Goal: Task Accomplishment & Management: Use online tool/utility

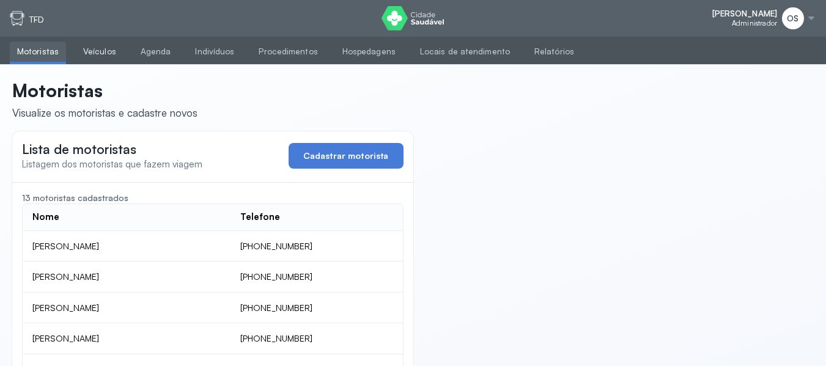
click at [96, 50] on link "Veículos" at bounding box center [100, 52] width 48 height 20
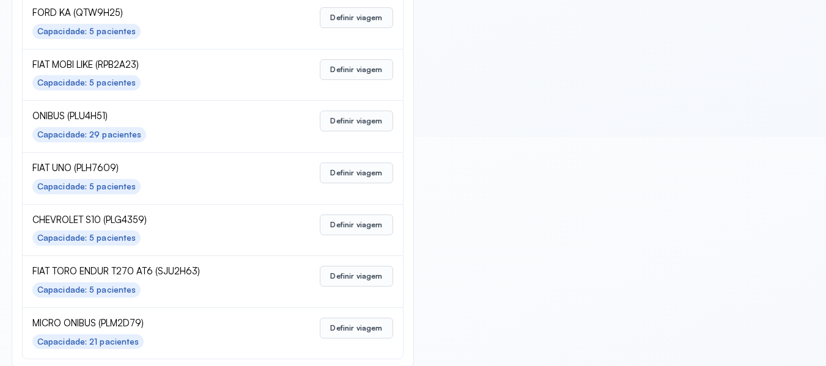
scroll to position [611, 0]
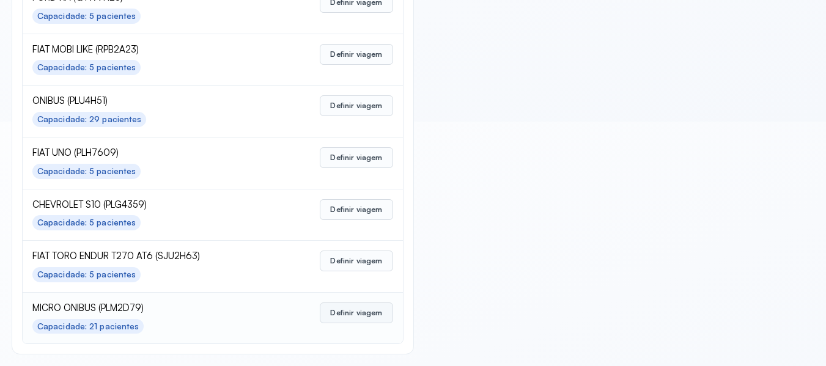
click at [335, 312] on button "Definir viagem" at bounding box center [356, 313] width 73 height 21
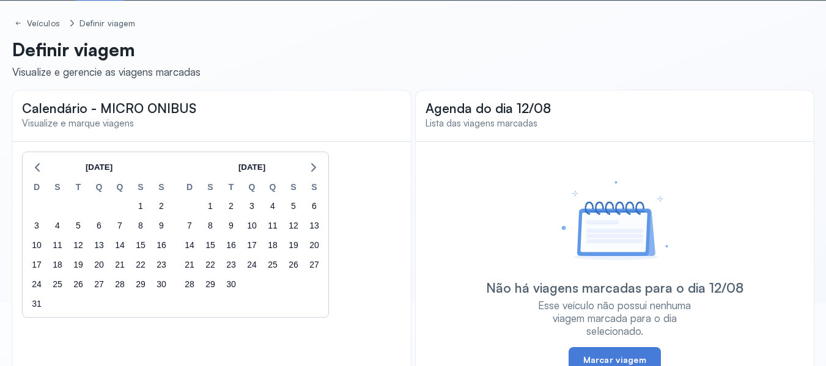
scroll to position [61, 0]
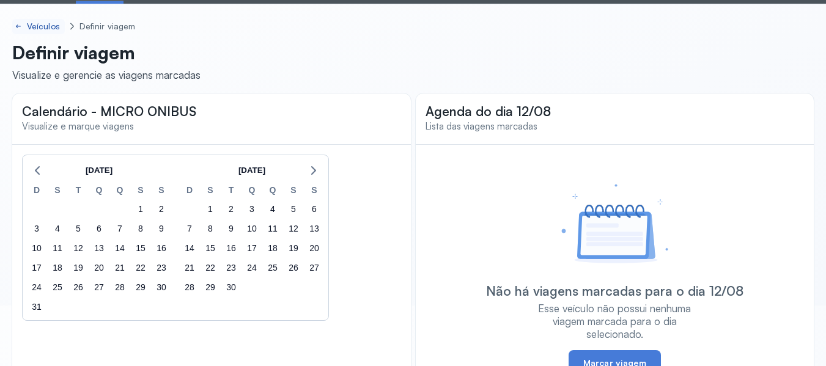
click at [51, 24] on div "Veículos" at bounding box center [44, 26] width 35 height 10
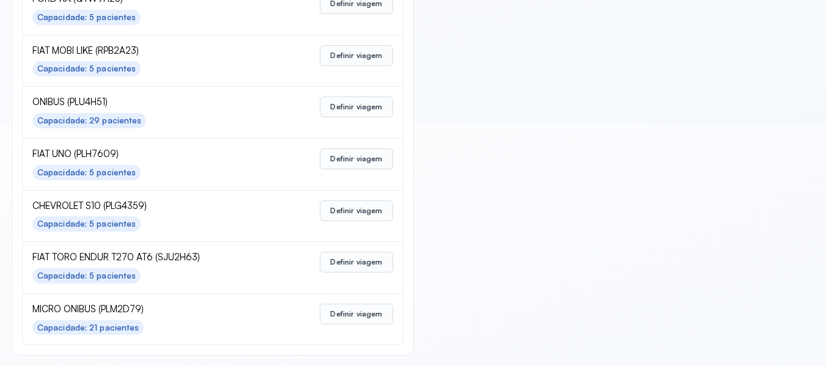
scroll to position [611, 0]
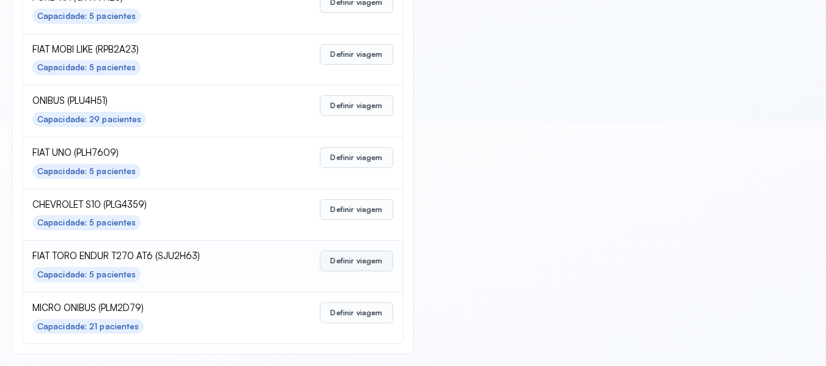
click at [342, 260] on button "Definir viagem" at bounding box center [356, 261] width 73 height 21
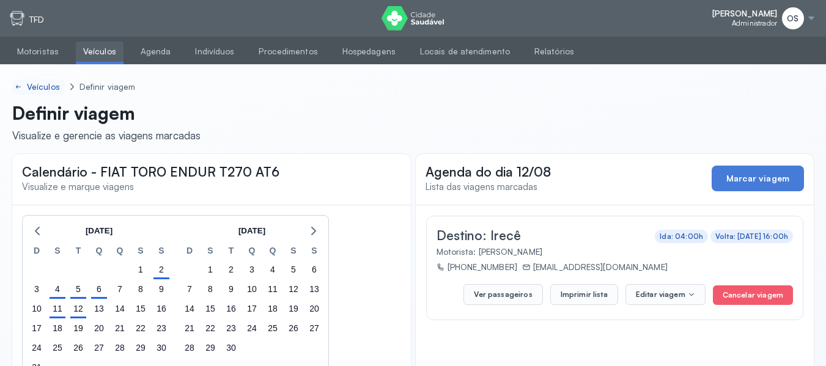
click at [41, 83] on div "Veículos" at bounding box center [44, 87] width 35 height 10
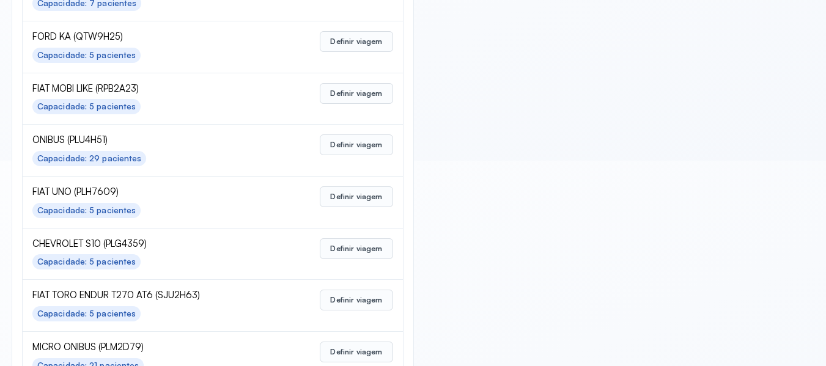
scroll to position [611, 0]
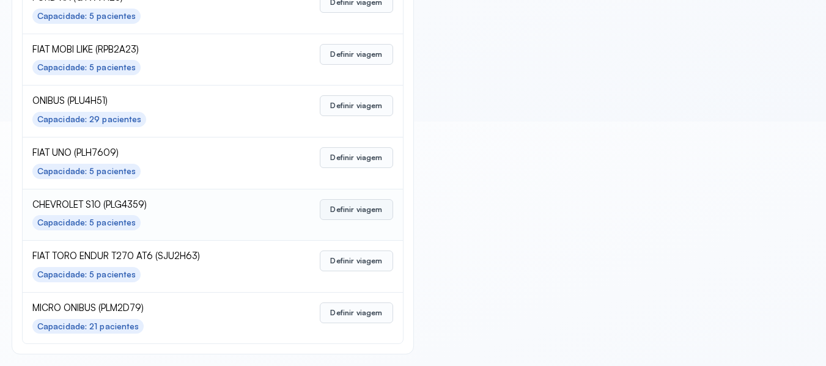
click at [355, 207] on button "Definir viagem" at bounding box center [356, 209] width 73 height 21
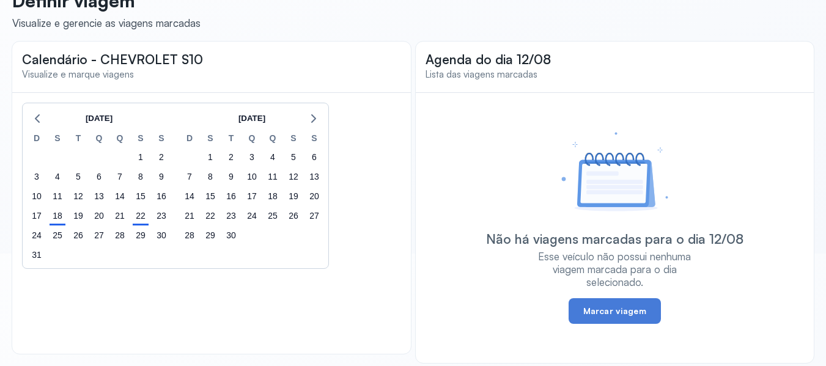
scroll to position [122, 0]
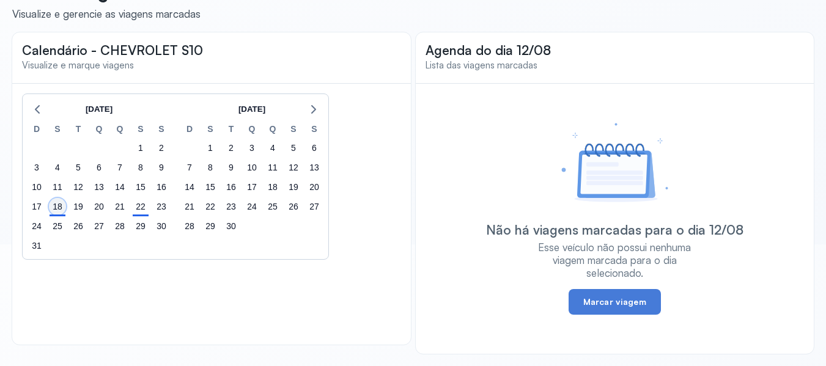
click at [58, 211] on div "18" at bounding box center [57, 206] width 17 height 17
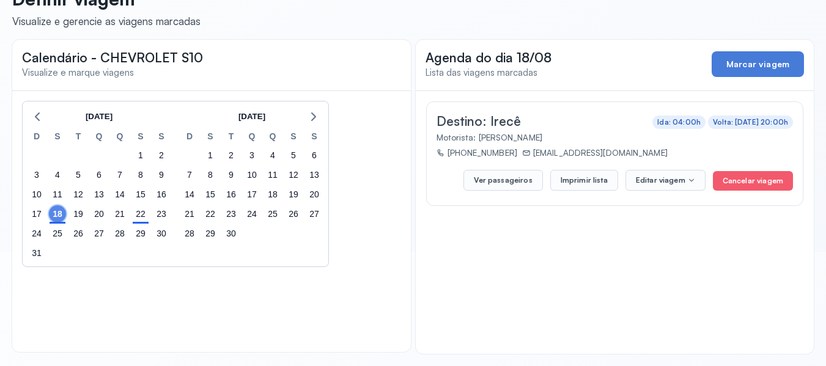
scroll to position [114, 0]
click at [574, 183] on button "Imprimir lista" at bounding box center [584, 180] width 68 height 21
click at [142, 216] on div "22" at bounding box center [140, 213] width 17 height 17
click at [580, 180] on button "Imprimir lista" at bounding box center [584, 180] width 68 height 21
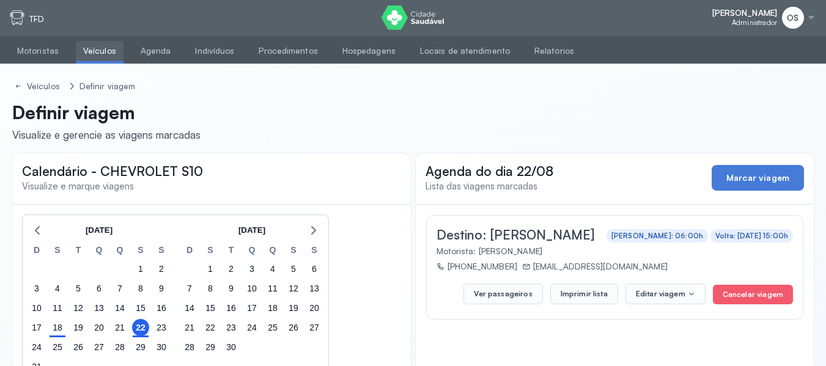
scroll to position [0, 0]
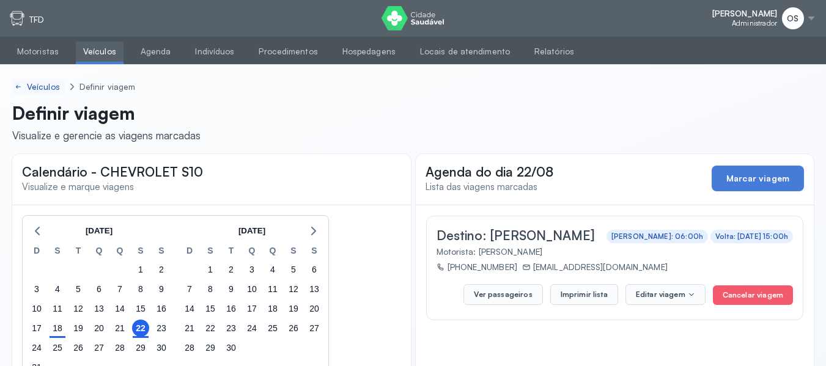
click at [43, 91] on div "Veículos" at bounding box center [44, 87] width 35 height 10
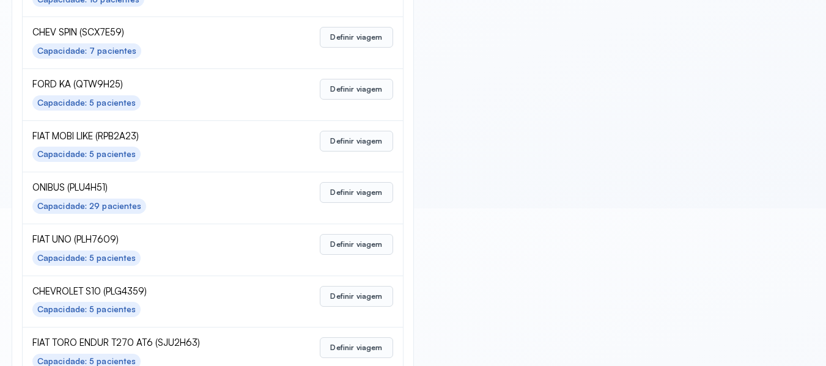
scroll to position [611, 0]
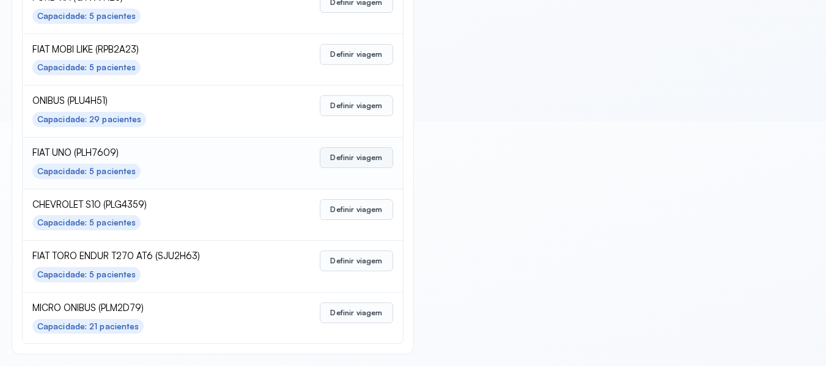
click at [347, 157] on button "Definir viagem" at bounding box center [356, 157] width 73 height 21
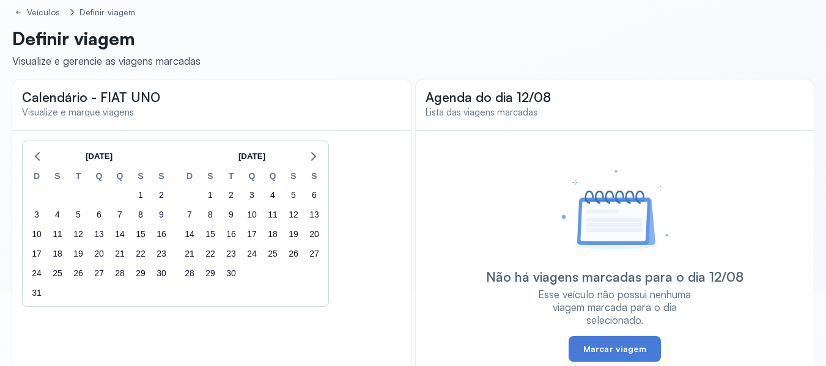
scroll to position [61, 0]
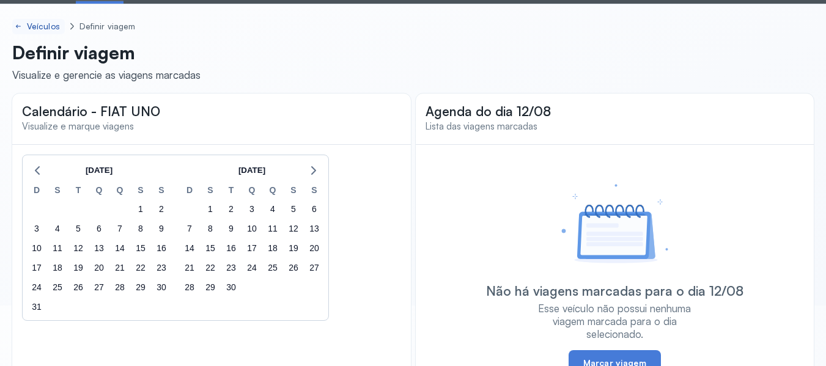
click at [39, 26] on div "Veículos" at bounding box center [44, 26] width 35 height 10
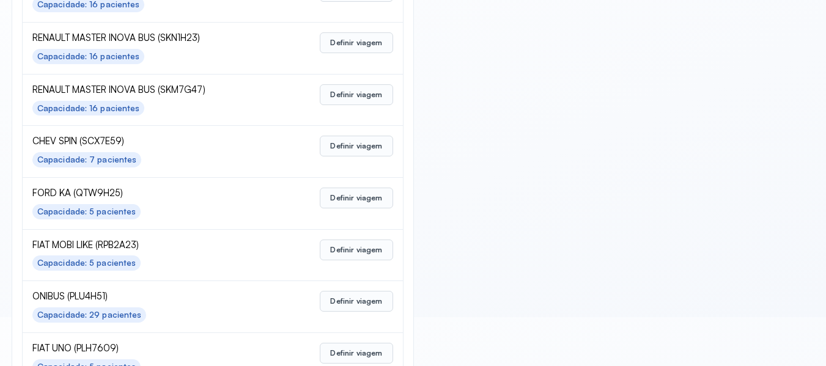
scroll to position [611, 0]
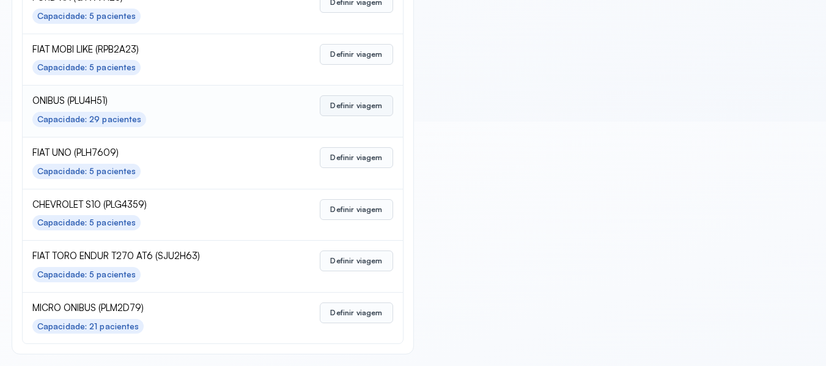
click at [339, 106] on button "Definir viagem" at bounding box center [356, 105] width 73 height 21
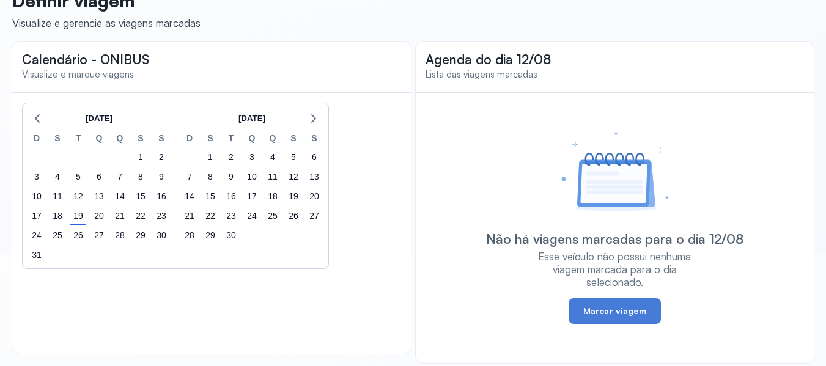
scroll to position [122, 0]
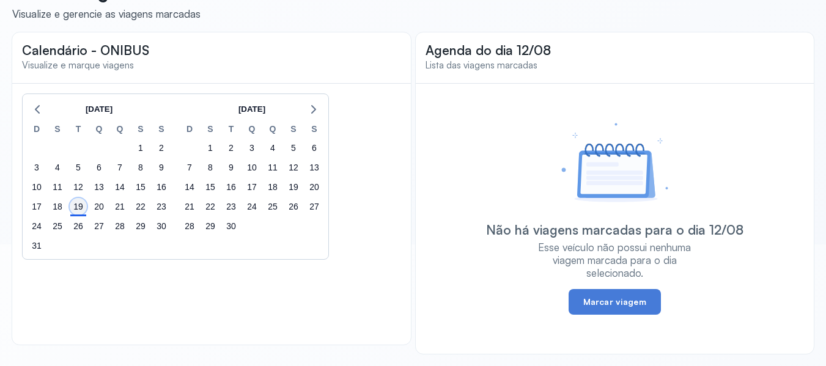
click at [78, 209] on div "19" at bounding box center [78, 206] width 17 height 17
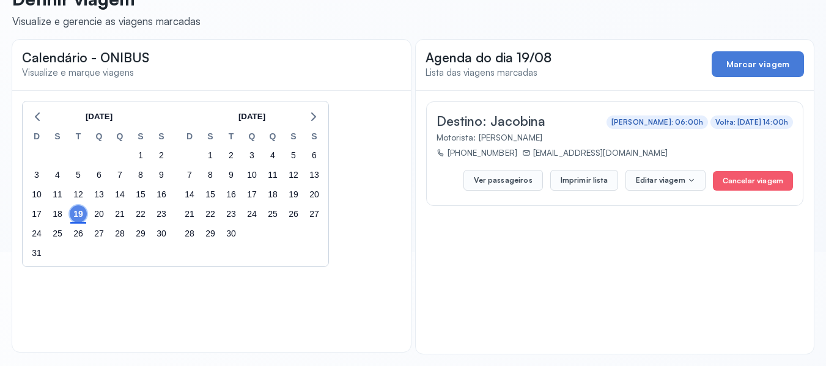
scroll to position [114, 0]
click at [593, 183] on button "Imprimir lista" at bounding box center [584, 180] width 68 height 21
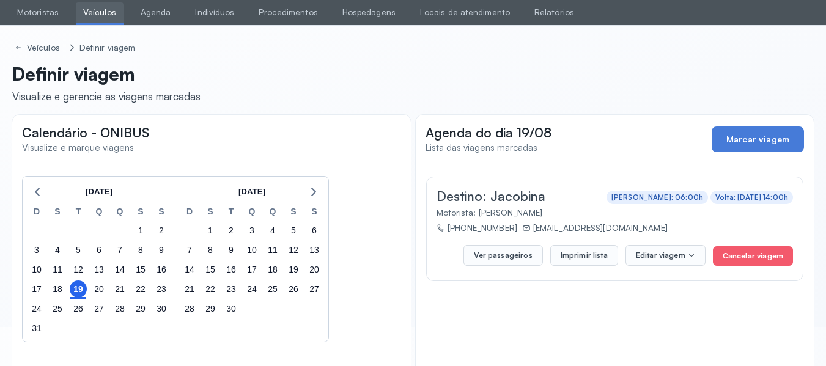
scroll to position [0, 0]
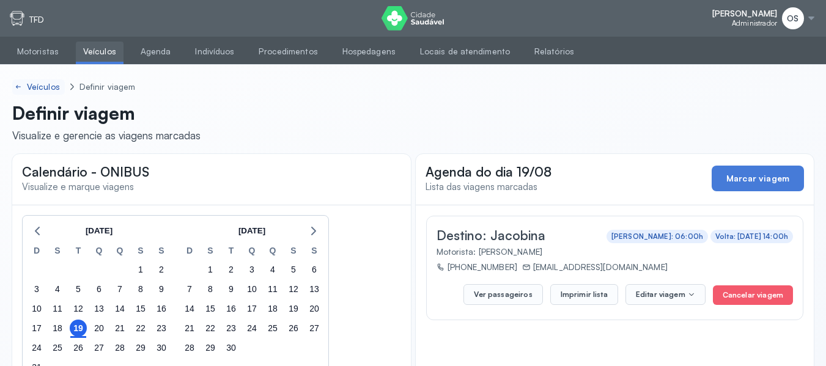
click at [37, 84] on div "Veículos" at bounding box center [44, 87] width 35 height 10
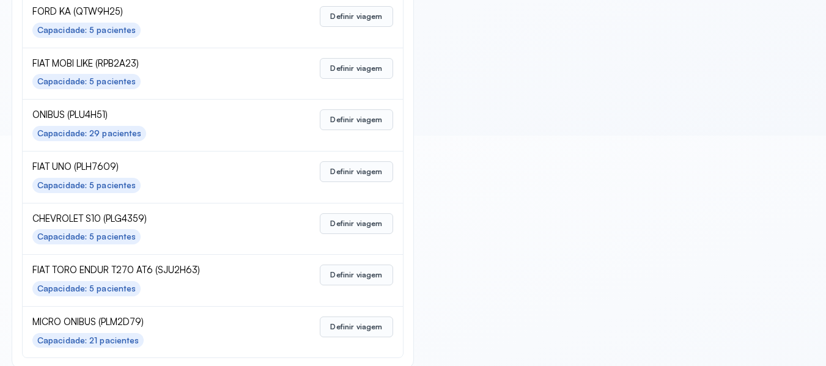
scroll to position [611, 0]
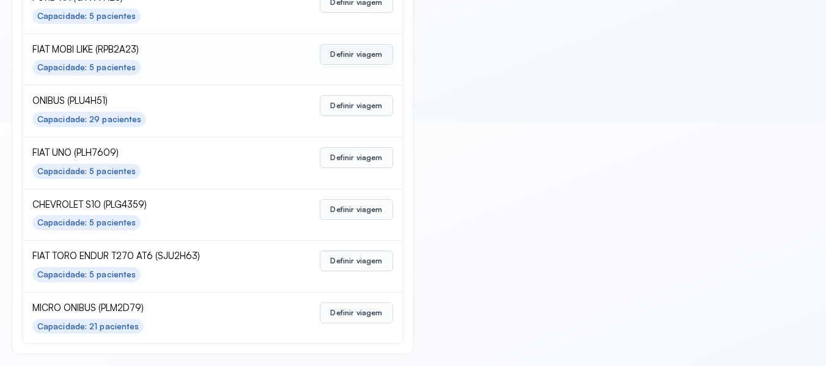
click at [357, 59] on button "Definir viagem" at bounding box center [356, 54] width 73 height 21
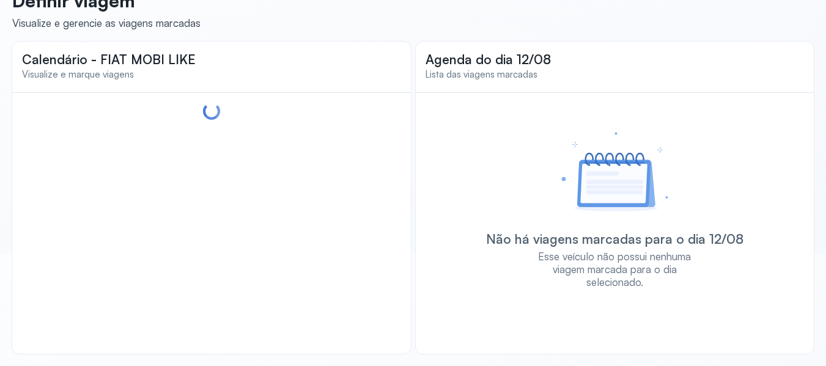
scroll to position [122, 0]
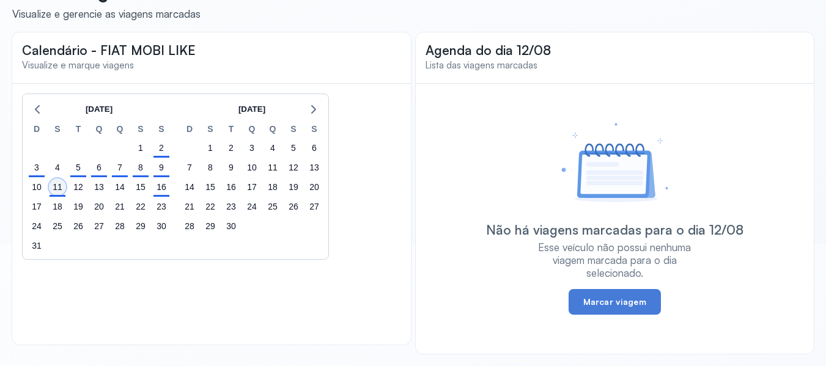
click at [57, 194] on div "11" at bounding box center [57, 186] width 17 height 17
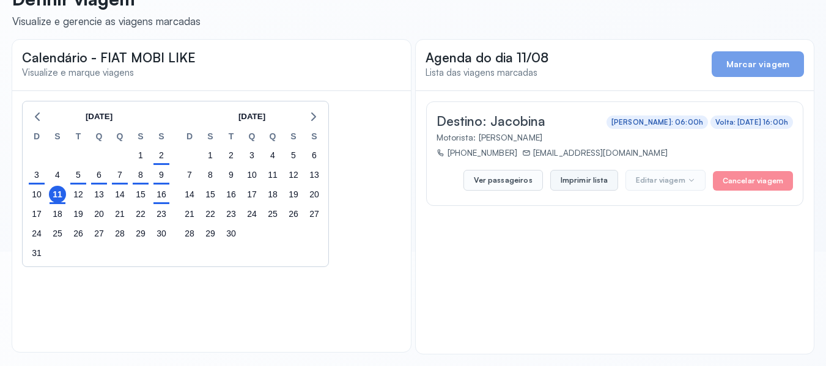
click at [590, 177] on button "Imprimir lista" at bounding box center [584, 180] width 68 height 21
click at [164, 194] on div "16" at bounding box center [161, 194] width 17 height 17
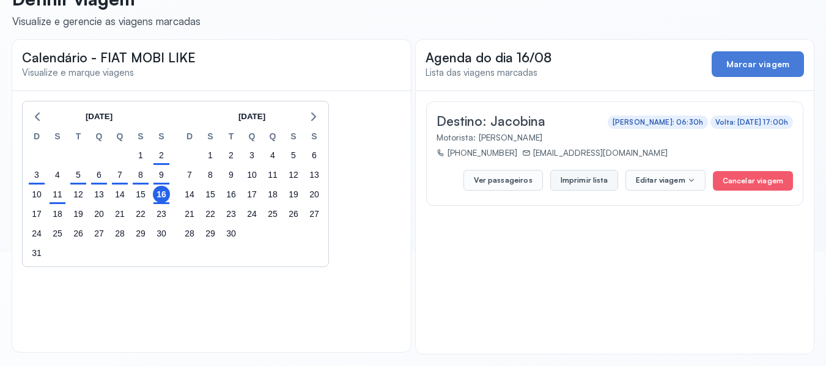
click at [577, 183] on button "Imprimir lista" at bounding box center [584, 180] width 68 height 21
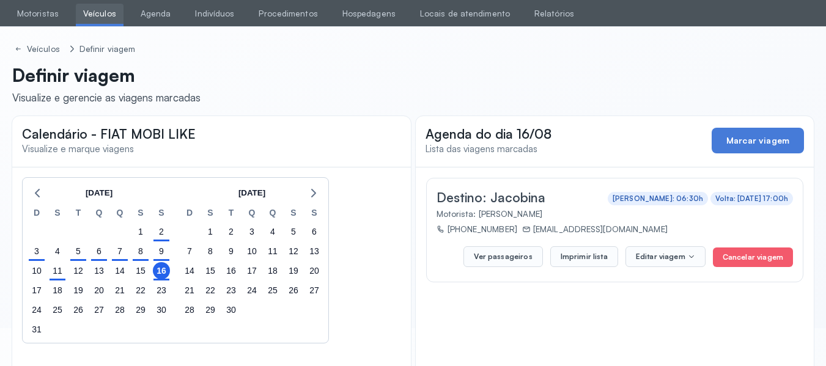
scroll to position [0, 0]
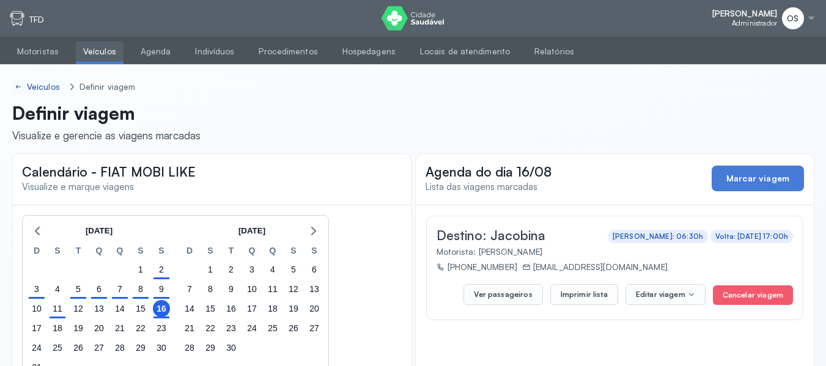
click at [43, 86] on div "Veículos" at bounding box center [44, 87] width 35 height 10
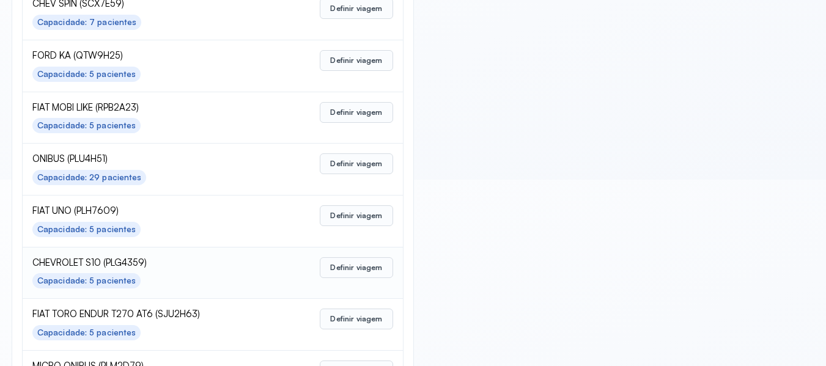
scroll to position [549, 0]
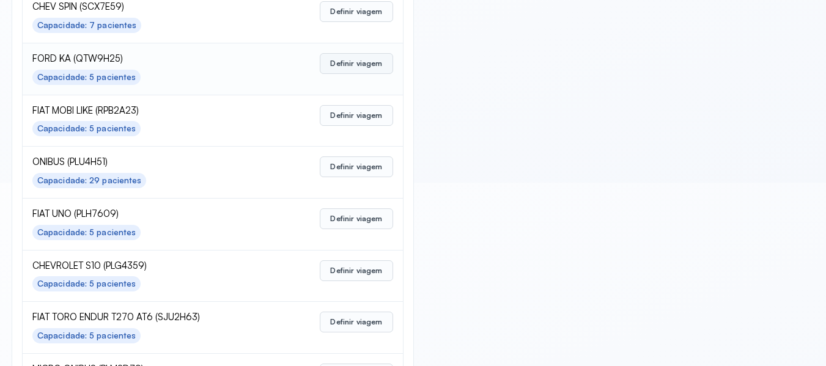
click at [359, 68] on button "Definir viagem" at bounding box center [356, 63] width 73 height 21
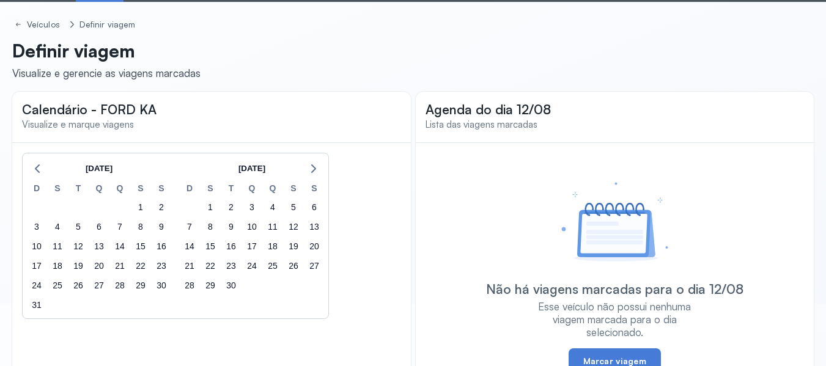
scroll to position [61, 0]
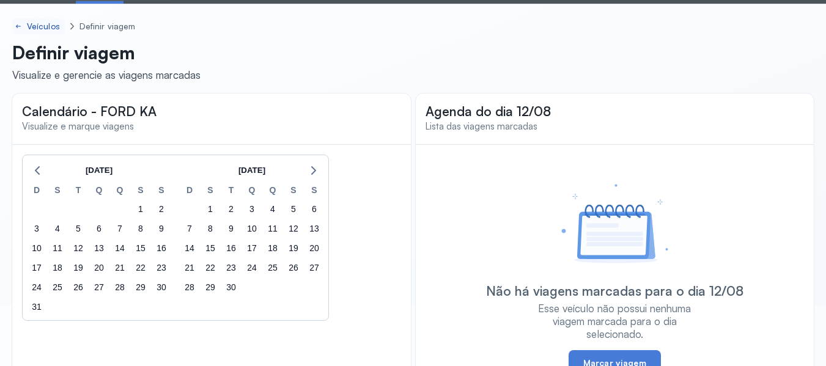
click at [43, 27] on div "Veículos" at bounding box center [44, 26] width 35 height 10
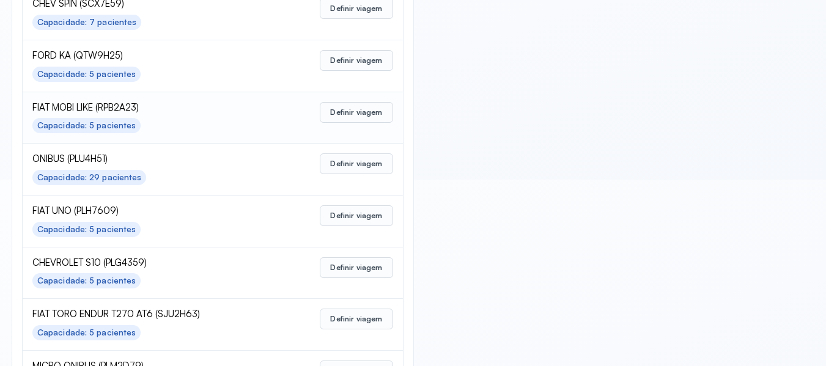
scroll to position [549, 0]
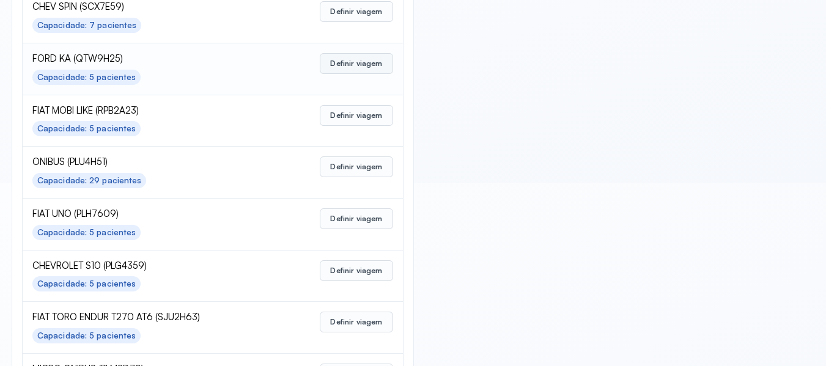
click at [357, 67] on button "Definir viagem" at bounding box center [356, 63] width 73 height 21
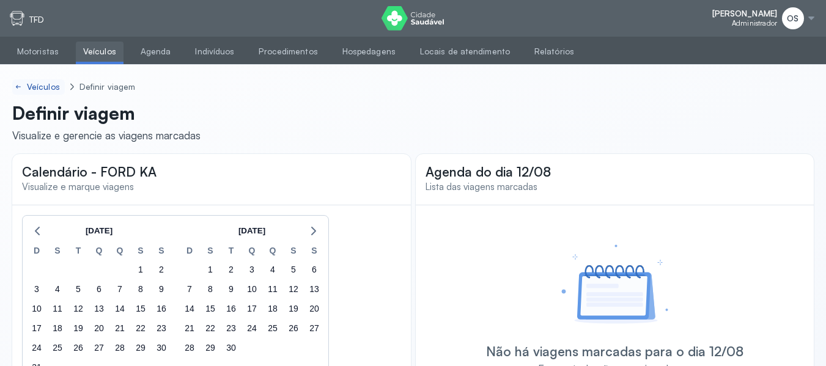
click at [35, 82] on div "Veículos" at bounding box center [44, 87] width 35 height 10
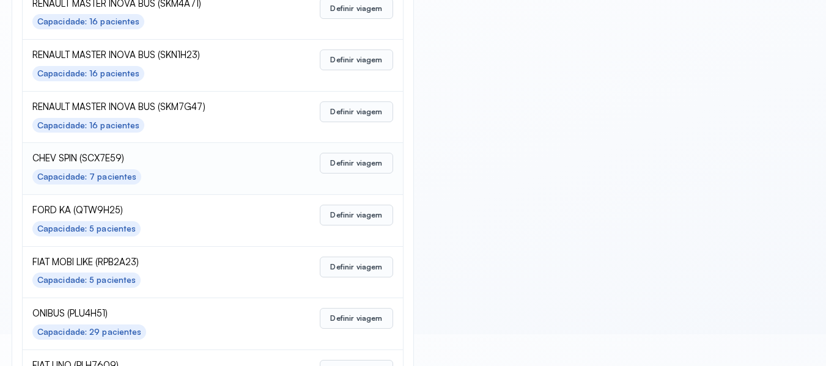
scroll to position [428, 0]
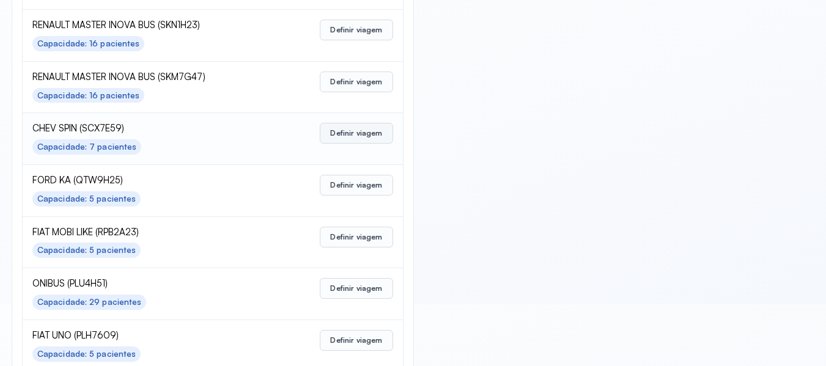
click at [347, 133] on button "Definir viagem" at bounding box center [356, 133] width 73 height 21
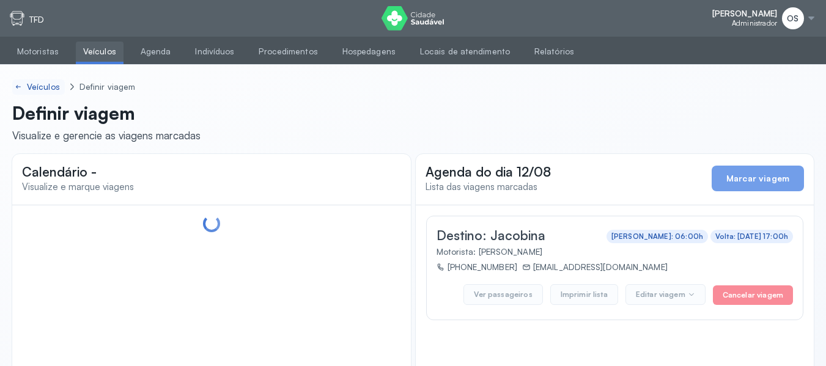
click at [45, 88] on div "Veículos" at bounding box center [44, 87] width 35 height 10
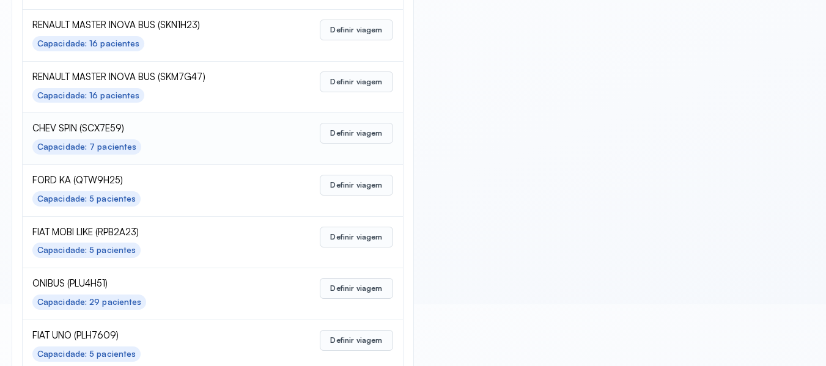
scroll to position [367, 0]
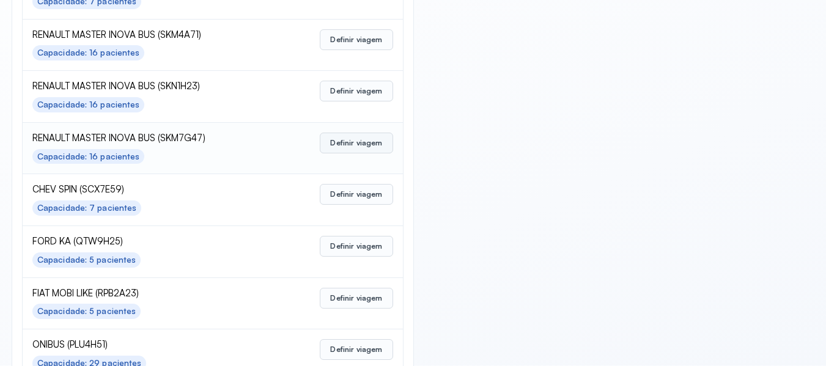
click at [369, 139] on button "Definir viagem" at bounding box center [356, 143] width 73 height 21
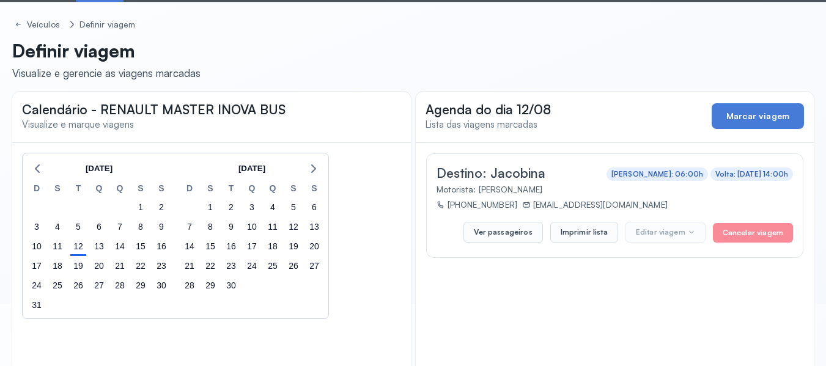
scroll to position [53, 0]
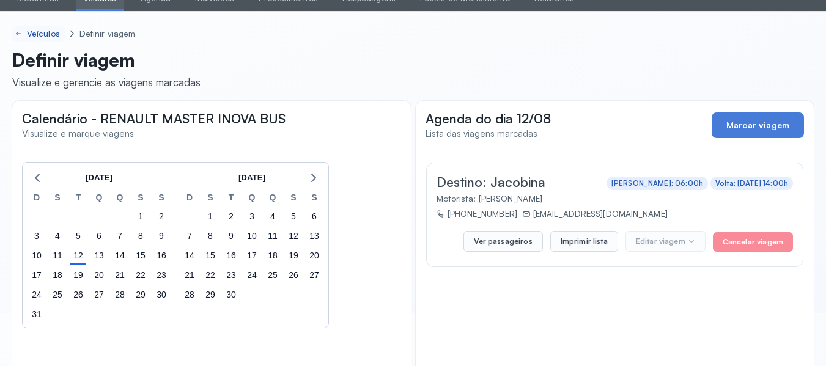
click at [43, 30] on div "Veículos" at bounding box center [44, 34] width 35 height 10
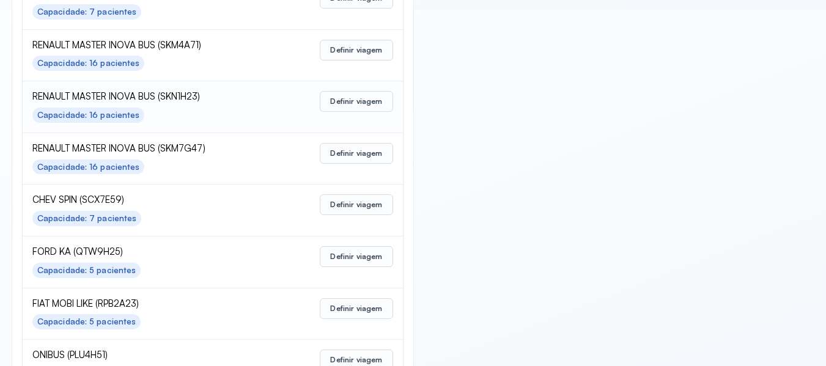
scroll to position [367, 0]
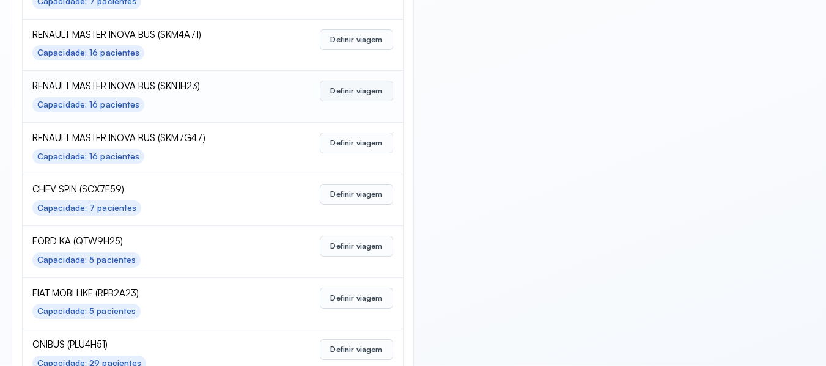
click at [343, 94] on button "Definir viagem" at bounding box center [356, 91] width 73 height 21
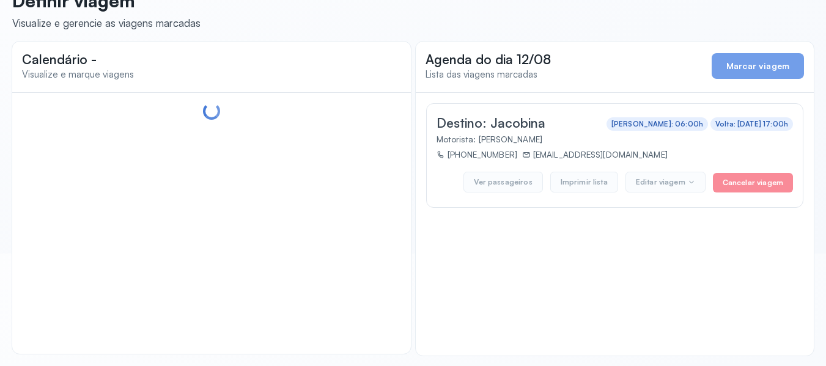
scroll to position [114, 0]
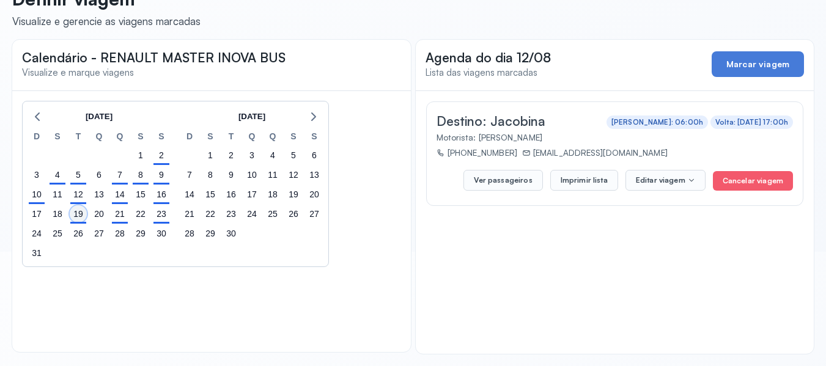
click at [78, 215] on div "19" at bounding box center [78, 213] width 17 height 17
click at [585, 181] on button "Imprimir lista" at bounding box center [584, 180] width 68 height 21
click at [125, 218] on div "21" at bounding box center [119, 213] width 17 height 17
click at [590, 181] on button "Imprimir lista" at bounding box center [584, 180] width 68 height 21
click at [161, 219] on div "23" at bounding box center [161, 213] width 17 height 17
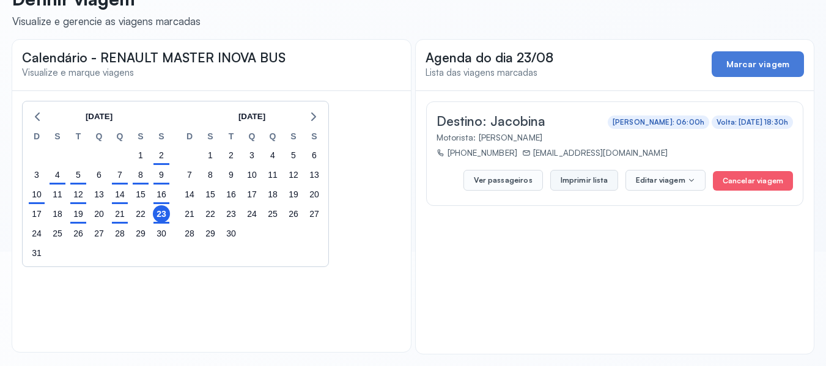
click at [573, 180] on button "Imprimir lista" at bounding box center [584, 180] width 68 height 21
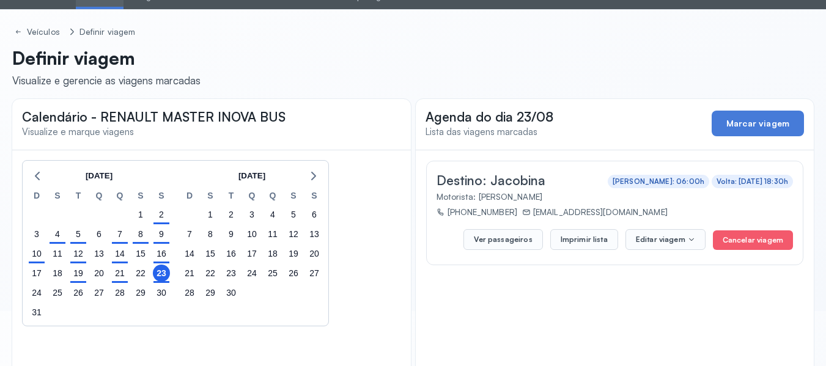
scroll to position [53, 0]
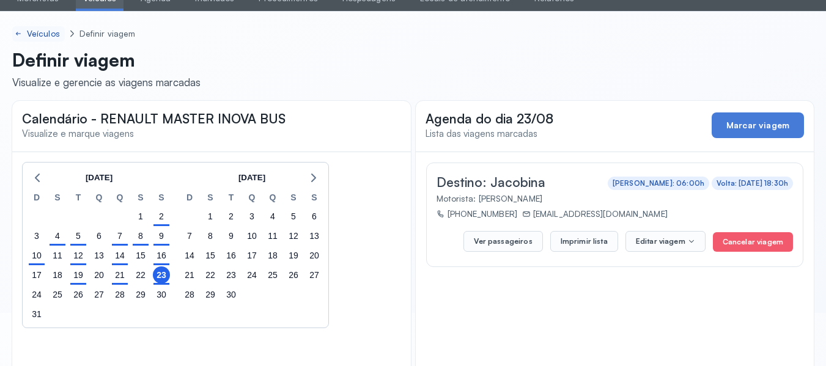
click at [42, 31] on div "Veículos" at bounding box center [44, 34] width 35 height 10
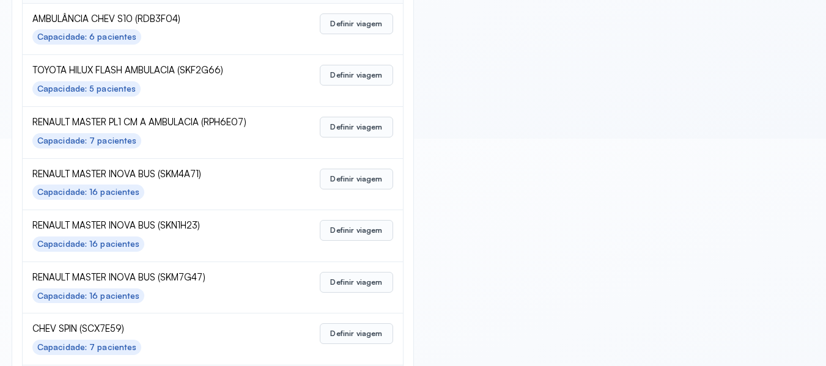
scroll to position [244, 0]
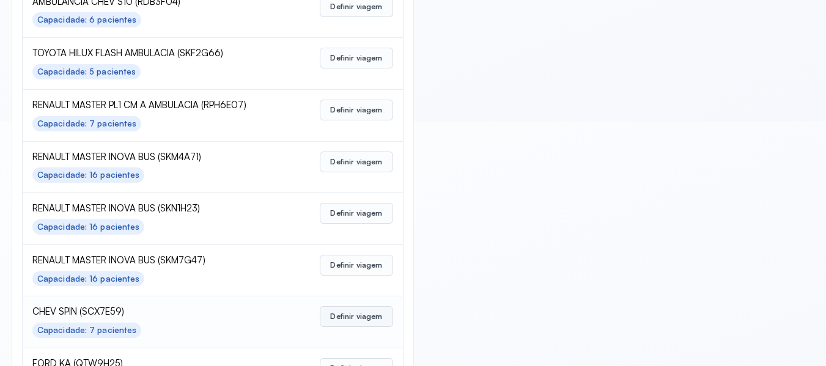
click at [358, 320] on button "Definir viagem" at bounding box center [356, 316] width 73 height 21
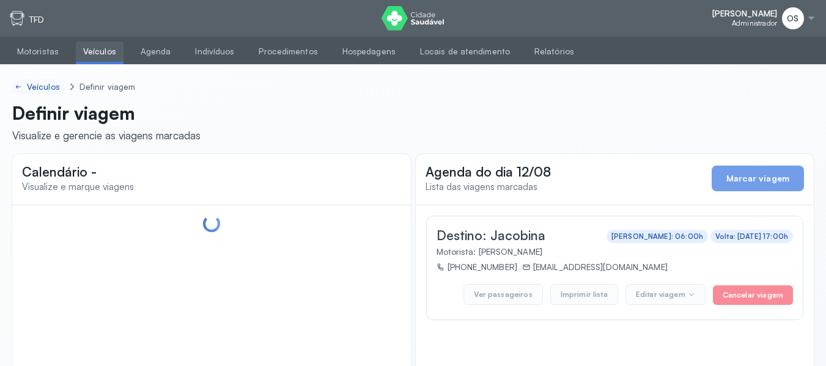
click at [36, 83] on div "Veículos" at bounding box center [44, 87] width 35 height 10
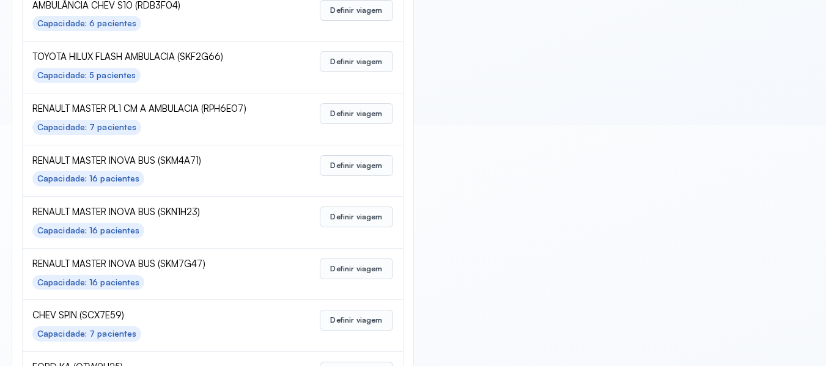
scroll to position [244, 0]
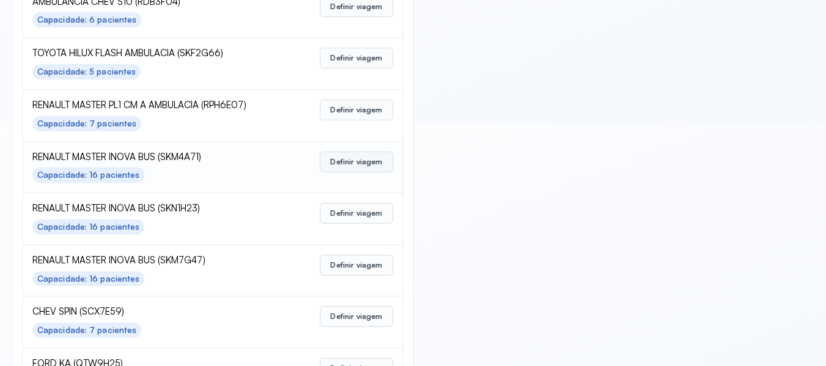
click at [339, 160] on button "Definir viagem" at bounding box center [356, 162] width 73 height 21
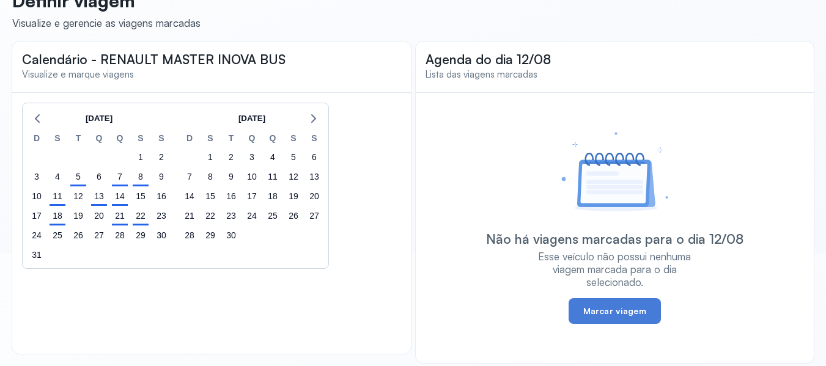
scroll to position [122, 0]
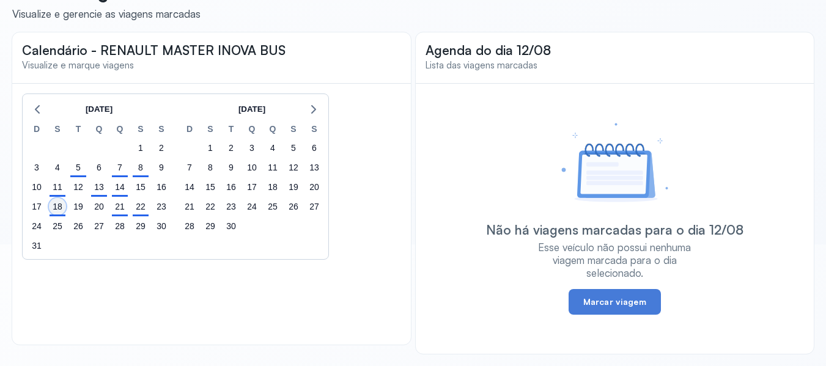
click at [59, 206] on div "18" at bounding box center [57, 206] width 17 height 17
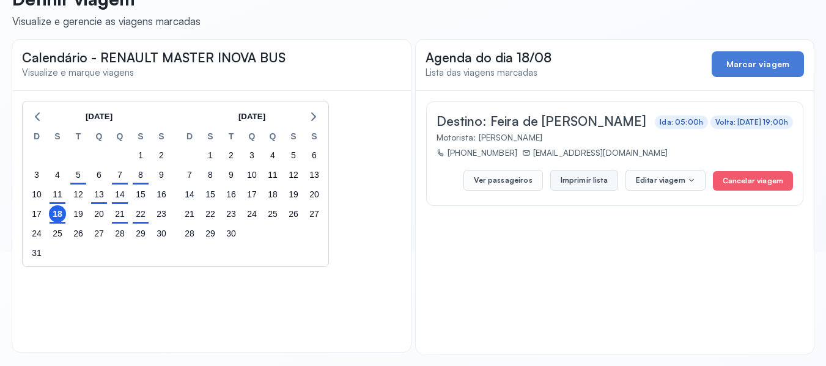
click at [580, 181] on button "Imprimir lista" at bounding box center [584, 180] width 68 height 21
click at [117, 213] on div "21" at bounding box center [119, 213] width 17 height 17
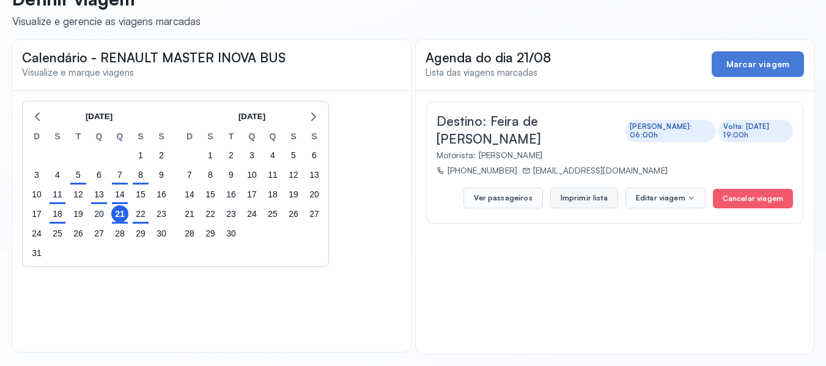
click at [589, 188] on button "Imprimir lista" at bounding box center [584, 198] width 68 height 21
click at [139, 214] on div "22" at bounding box center [140, 213] width 17 height 17
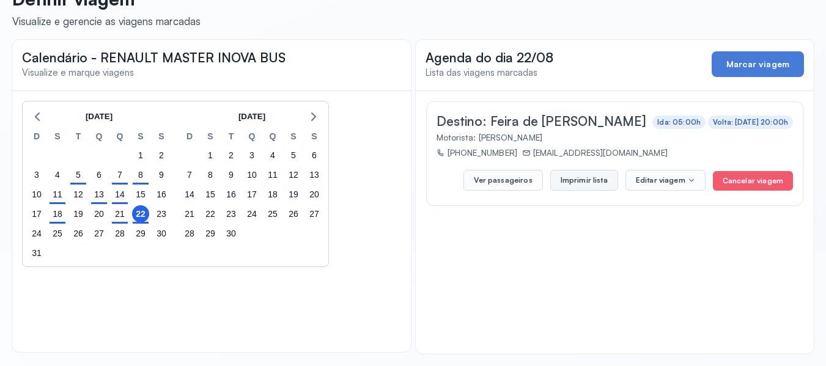
click at [573, 176] on button "Imprimir lista" at bounding box center [584, 180] width 68 height 21
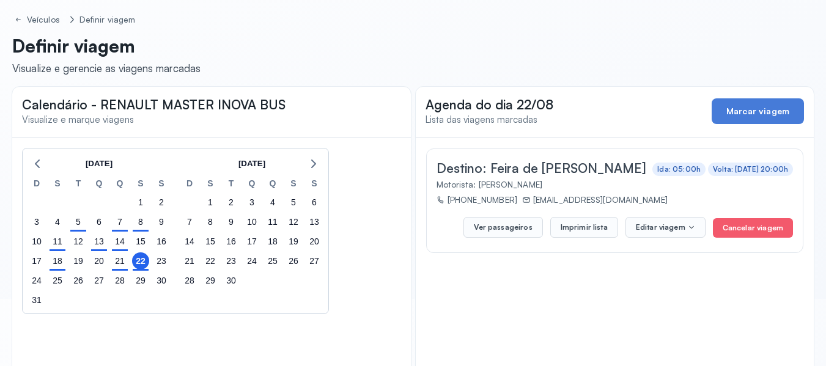
scroll to position [53, 0]
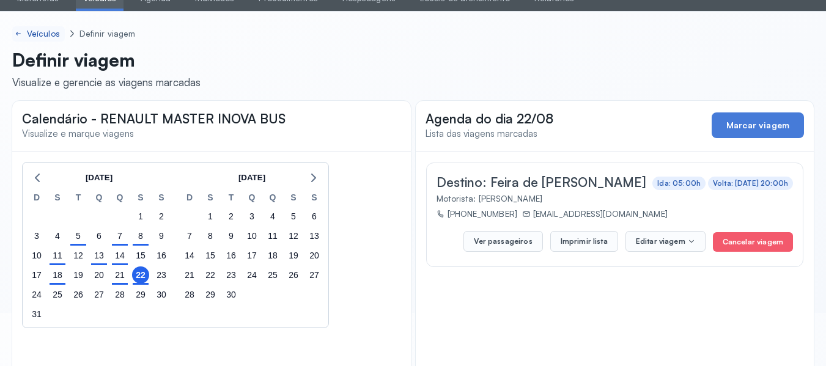
click at [39, 32] on div "Veículos" at bounding box center [44, 34] width 35 height 10
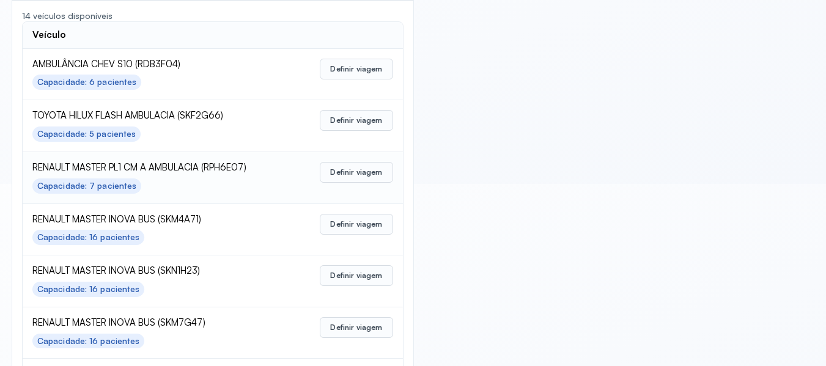
scroll to position [183, 0]
click at [359, 171] on button "Definir viagem" at bounding box center [356, 171] width 73 height 21
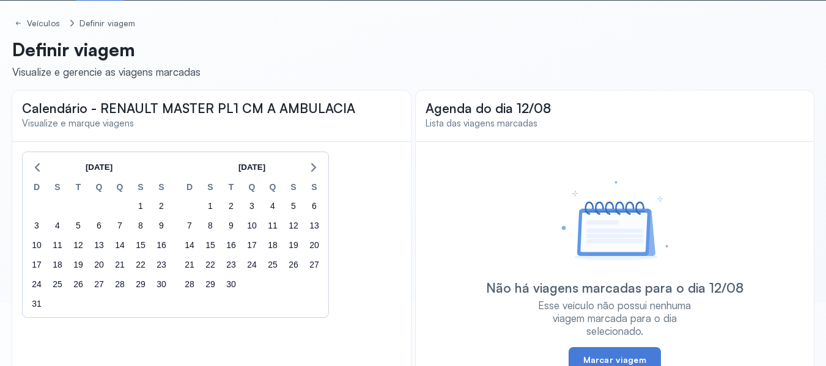
scroll to position [61, 0]
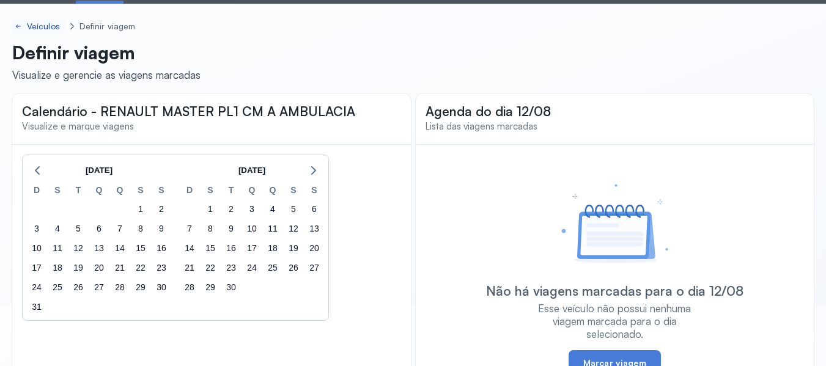
click at [40, 28] on div "Veículos" at bounding box center [44, 26] width 35 height 10
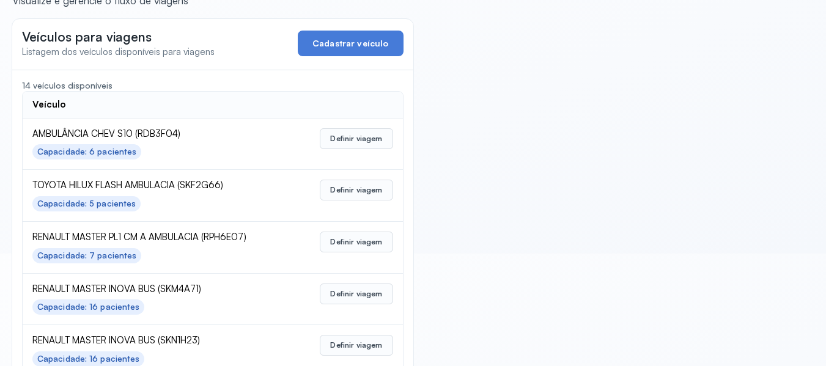
scroll to position [122, 0]
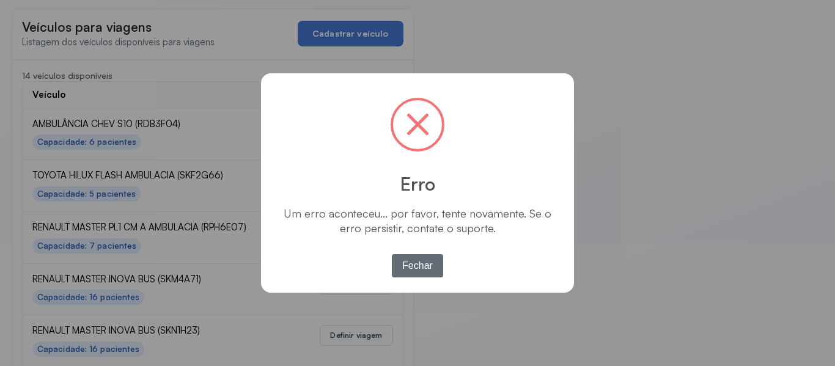
click at [422, 270] on button "Fechar" at bounding box center [418, 265] width 52 height 23
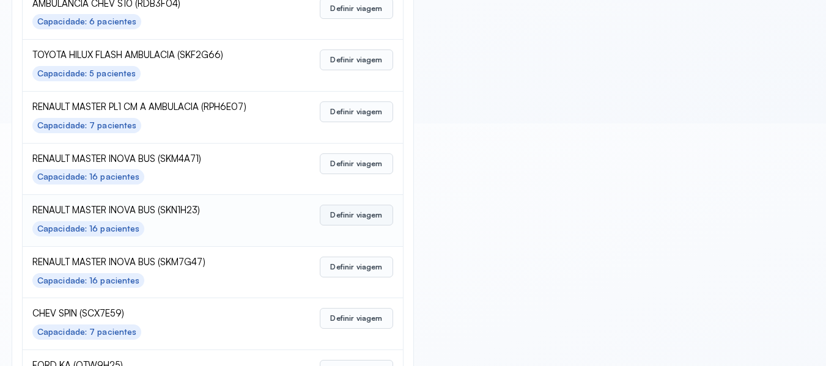
scroll to position [244, 0]
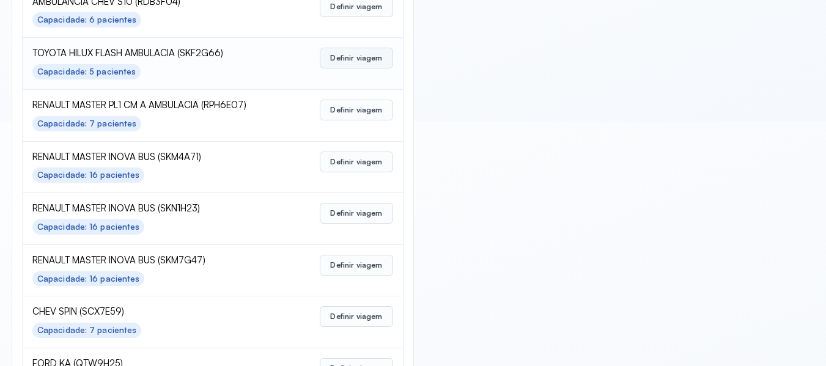
click at [350, 56] on button "Definir viagem" at bounding box center [356, 58] width 73 height 21
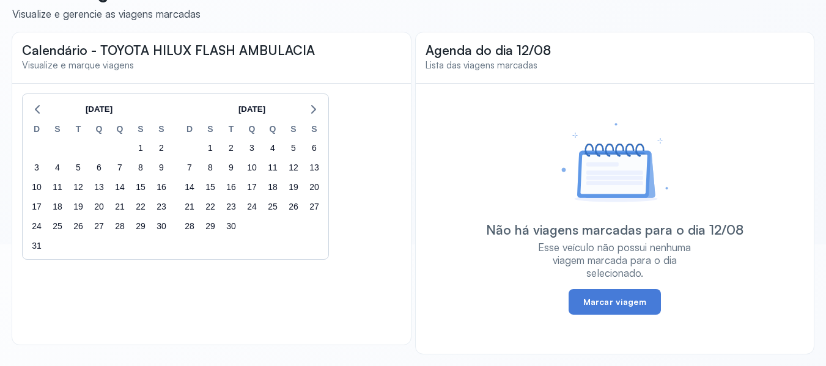
scroll to position [61, 0]
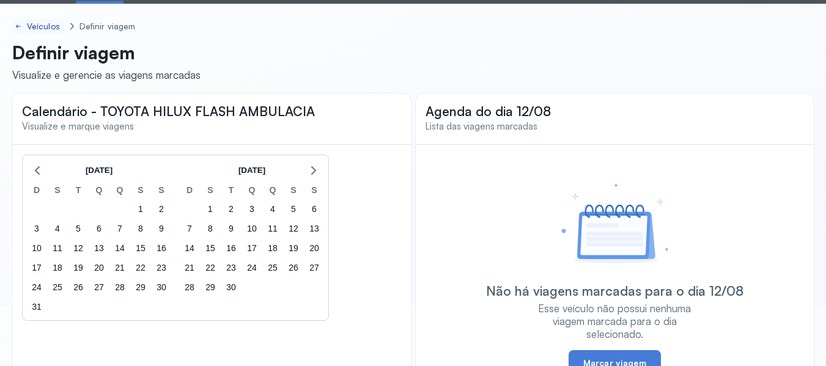
click at [41, 29] on div "Veículos" at bounding box center [44, 26] width 35 height 10
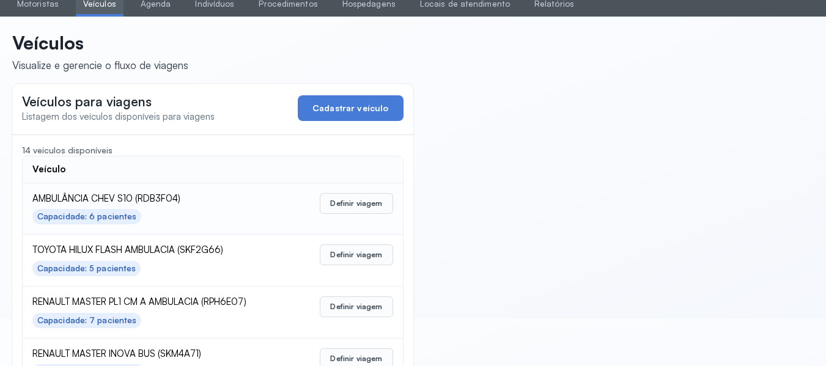
scroll to position [61, 0]
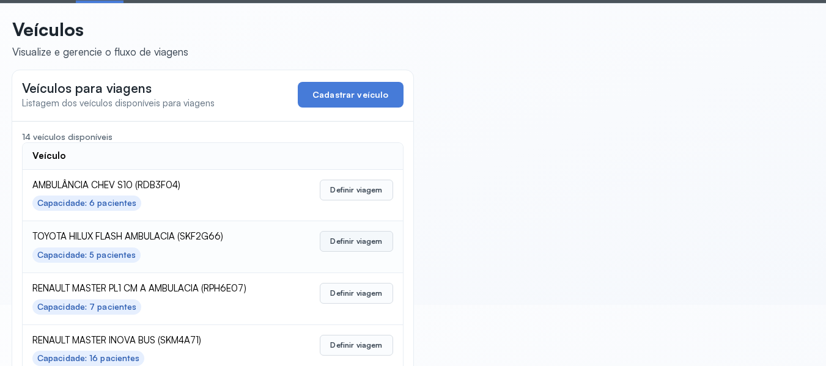
click at [355, 241] on button "Definir viagem" at bounding box center [356, 241] width 73 height 21
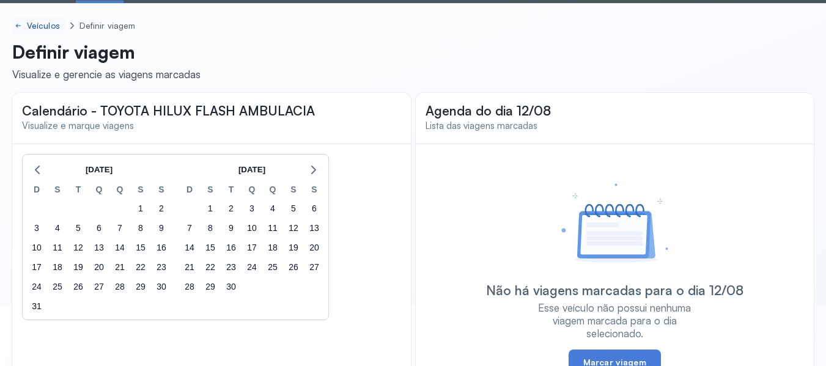
click at [38, 27] on div "Veículos" at bounding box center [44, 26] width 35 height 10
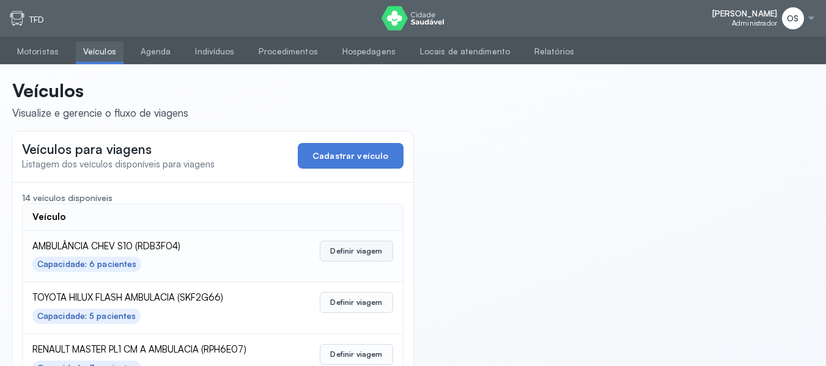
click at [337, 252] on button "Definir viagem" at bounding box center [356, 251] width 73 height 21
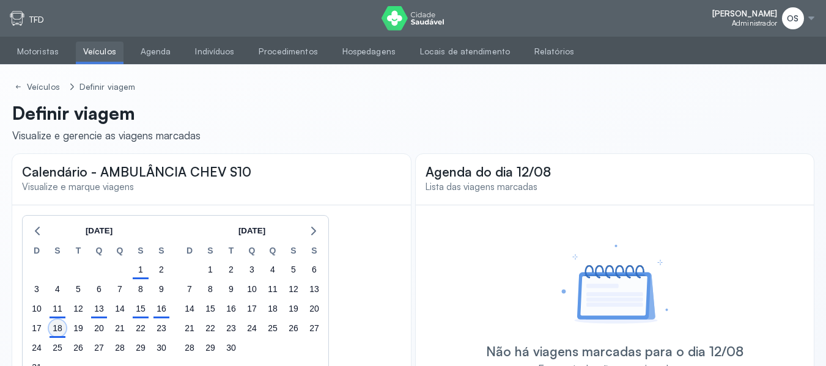
click at [57, 336] on div "18" at bounding box center [57, 328] width 17 height 17
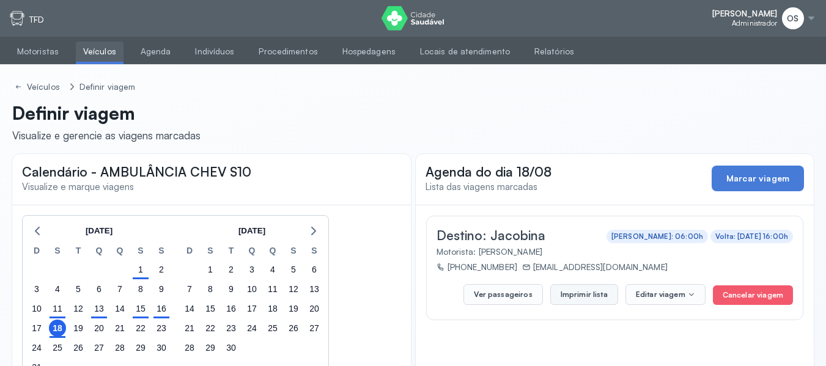
click at [577, 296] on button "Imprimir lista" at bounding box center [584, 294] width 68 height 21
click at [47, 87] on div "Veículos" at bounding box center [44, 87] width 35 height 10
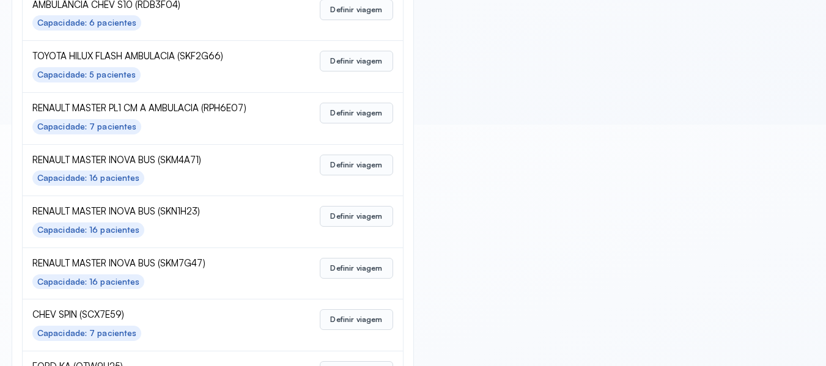
scroll to position [244, 0]
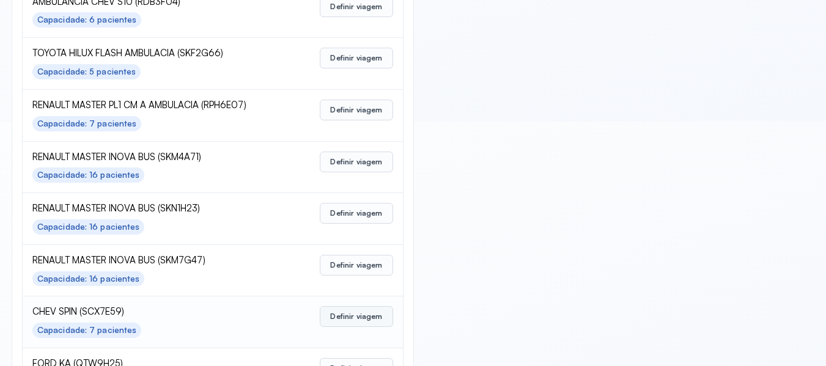
click at [353, 317] on button "Definir viagem" at bounding box center [356, 316] width 73 height 21
